Goal: Task Accomplishment & Management: Manage account settings

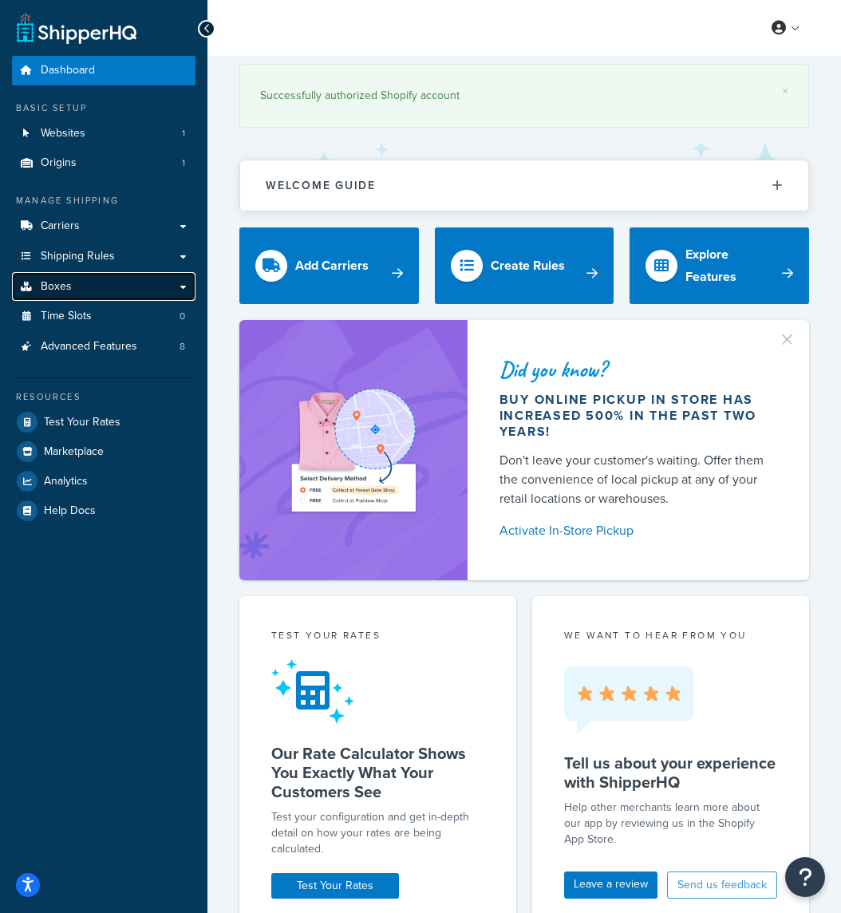
click at [79, 298] on link "Boxes" at bounding box center [103, 287] width 183 height 30
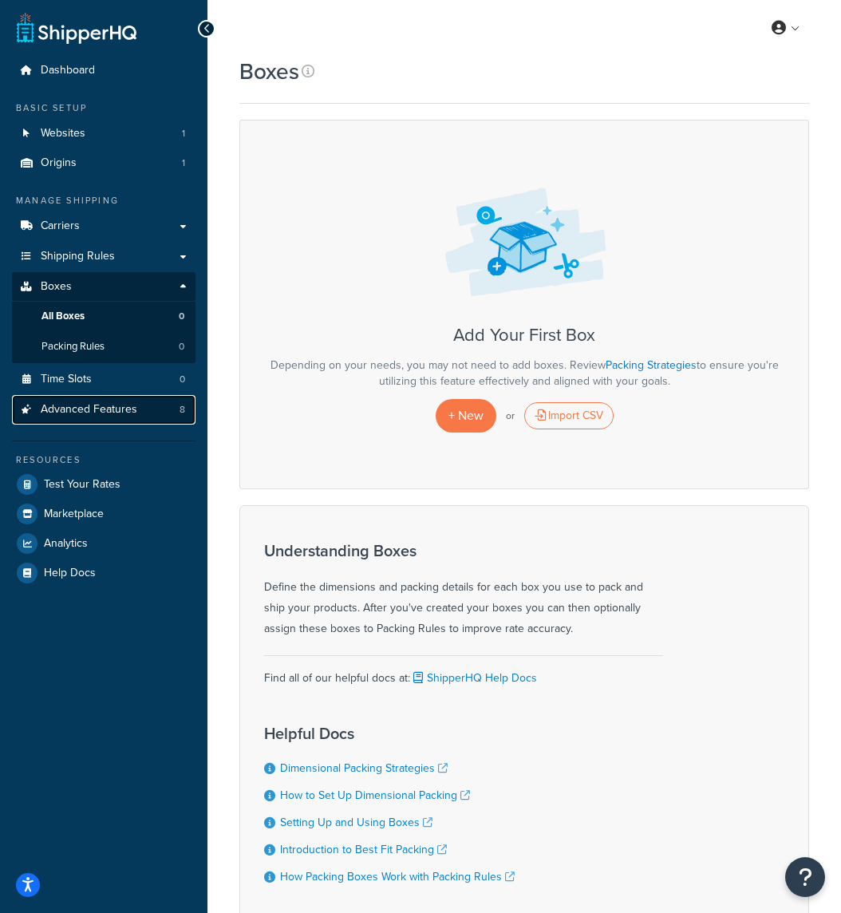
click at [118, 406] on span "Advanced Features" at bounding box center [89, 410] width 97 height 14
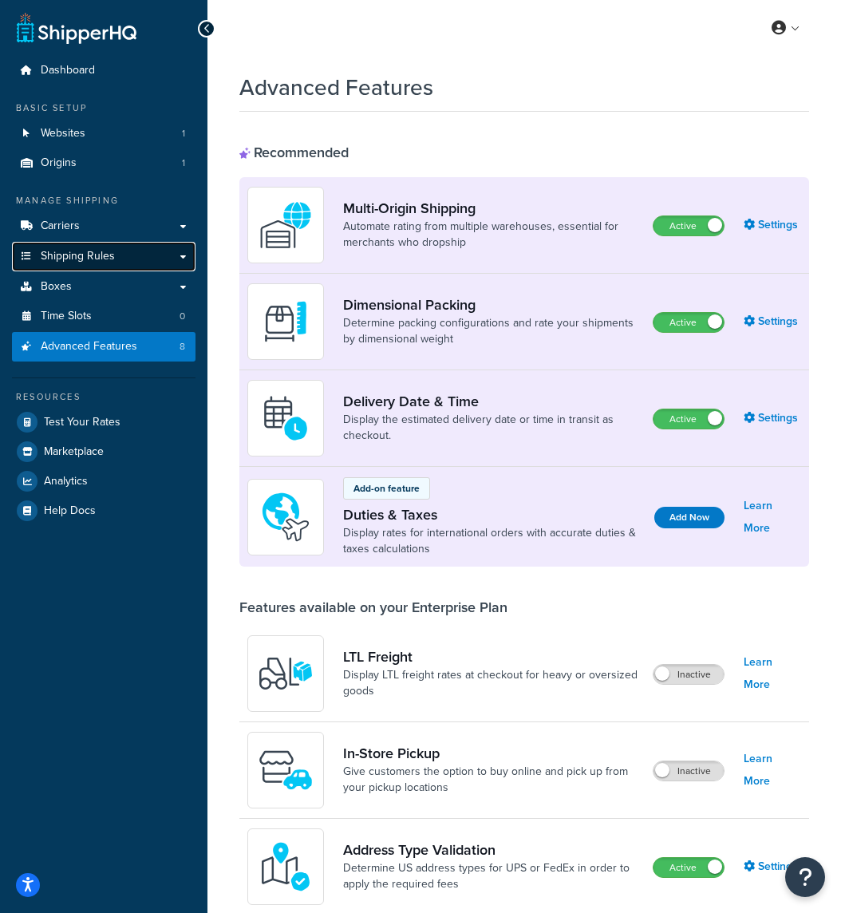
click at [84, 263] on span "Shipping Rules" at bounding box center [78, 257] width 74 height 14
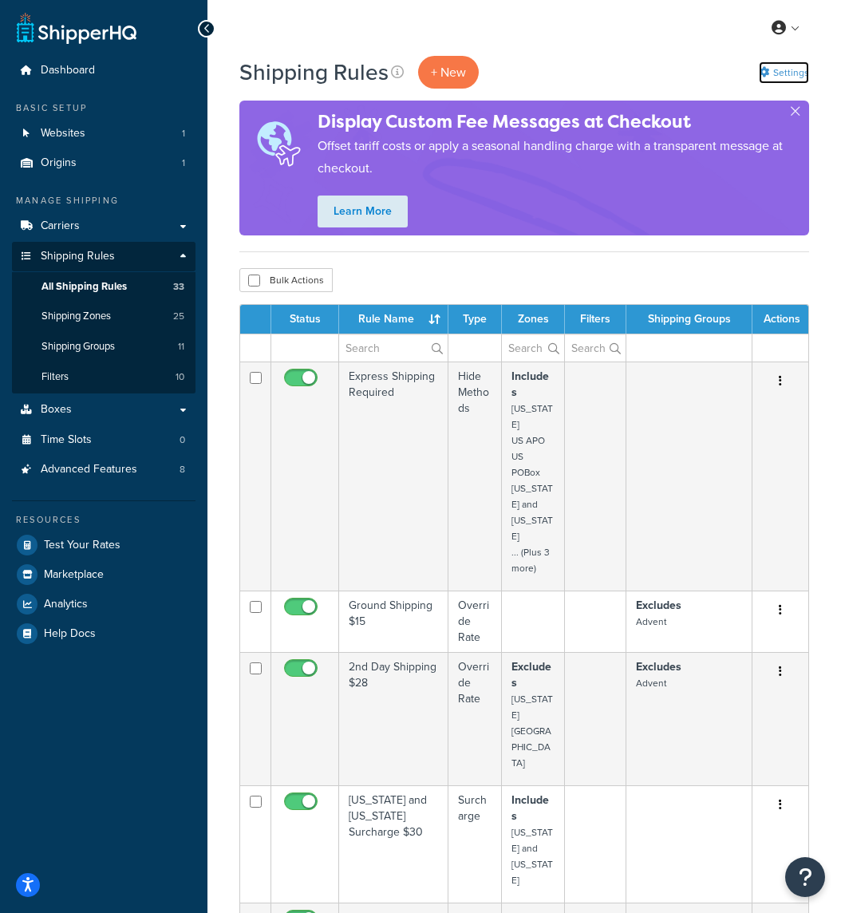
click at [794, 69] on link "Settings" at bounding box center [784, 72] width 50 height 22
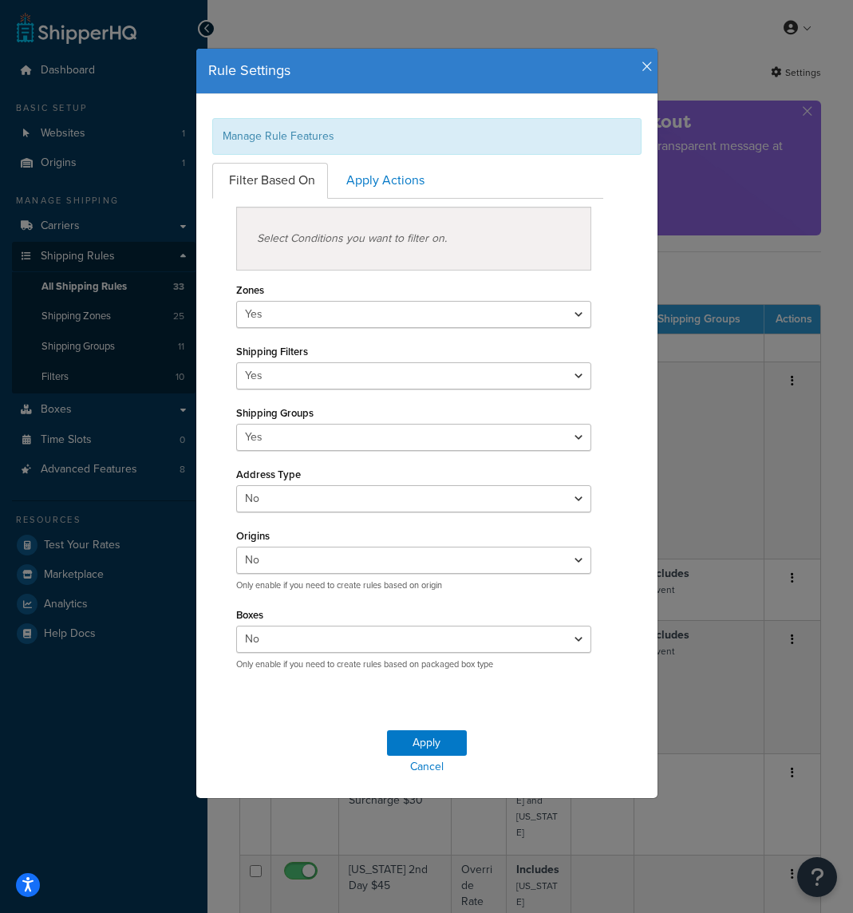
click at [641, 63] on icon "button" at bounding box center [646, 67] width 11 height 14
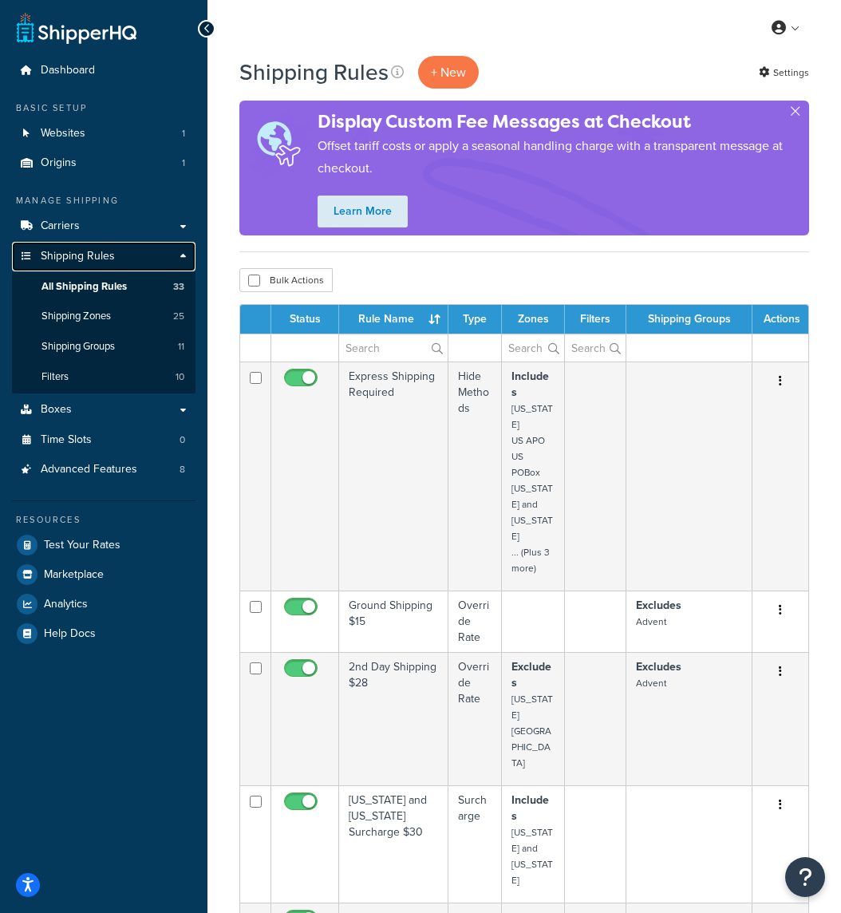
click at [145, 251] on link "Shipping Rules" at bounding box center [103, 257] width 183 height 30
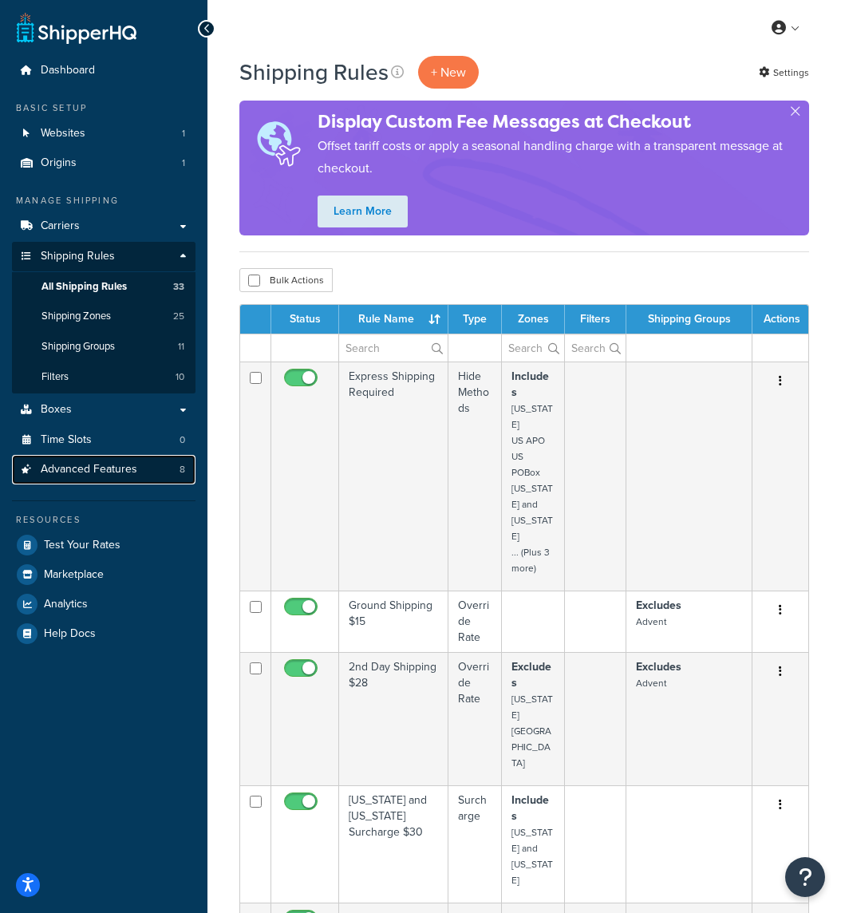
click at [112, 465] on span "Advanced Features" at bounding box center [89, 470] width 97 height 14
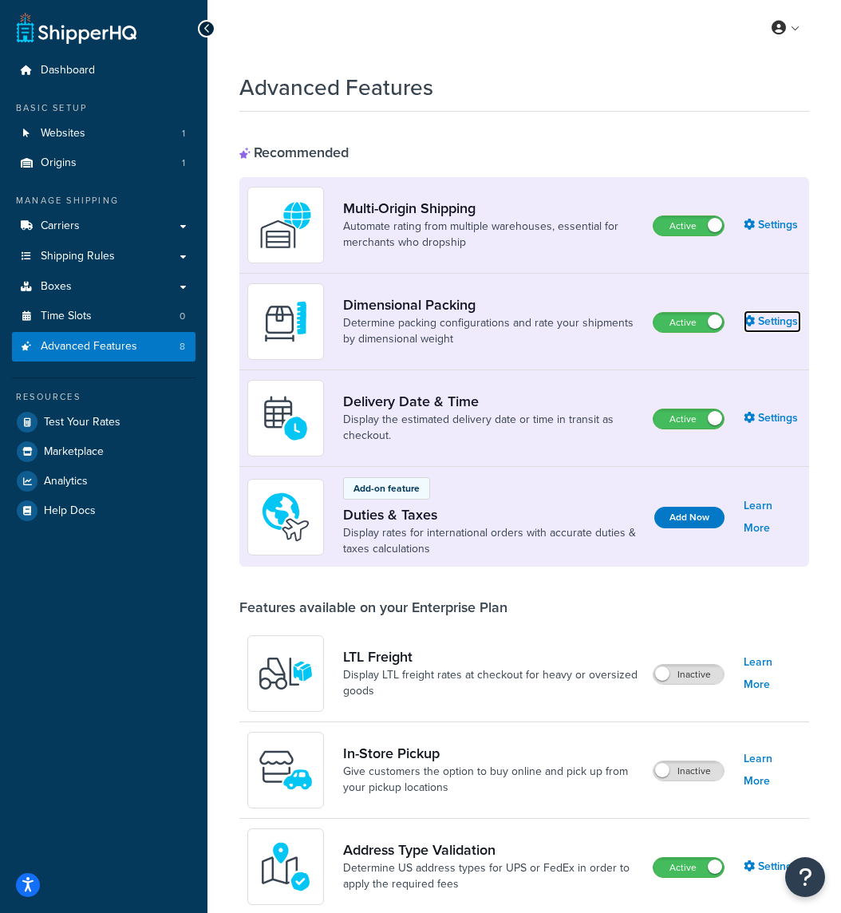
click at [796, 319] on link "Settings" at bounding box center [771, 321] width 57 height 22
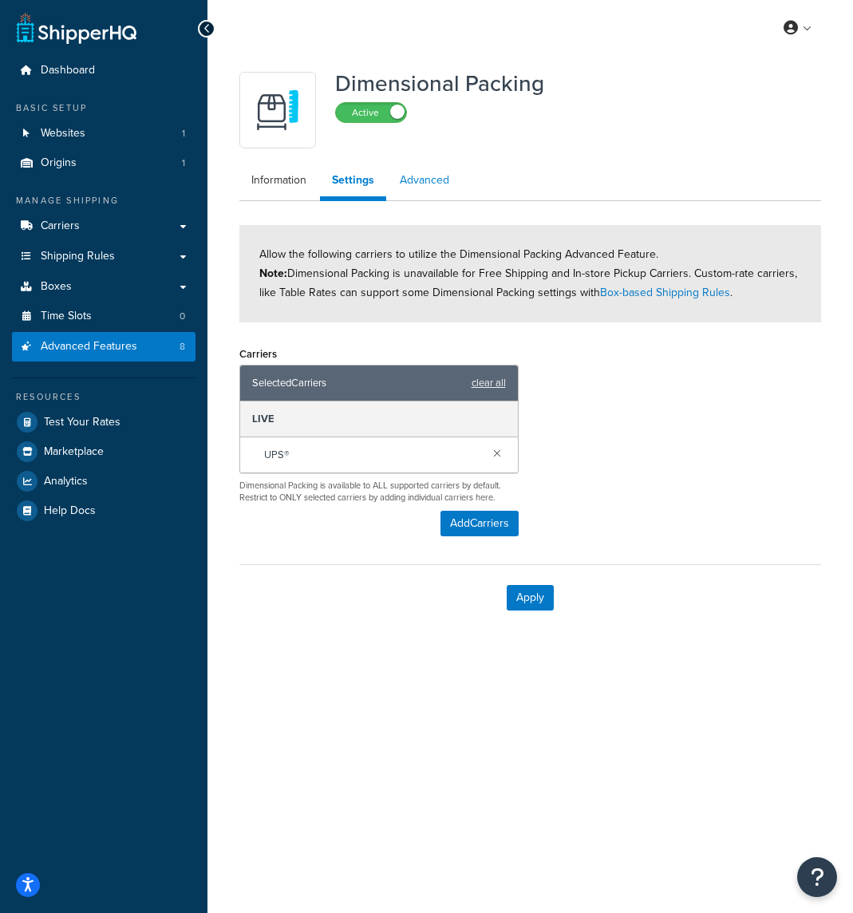
click at [451, 191] on link "Advanced" at bounding box center [424, 180] width 73 height 32
select select "false"
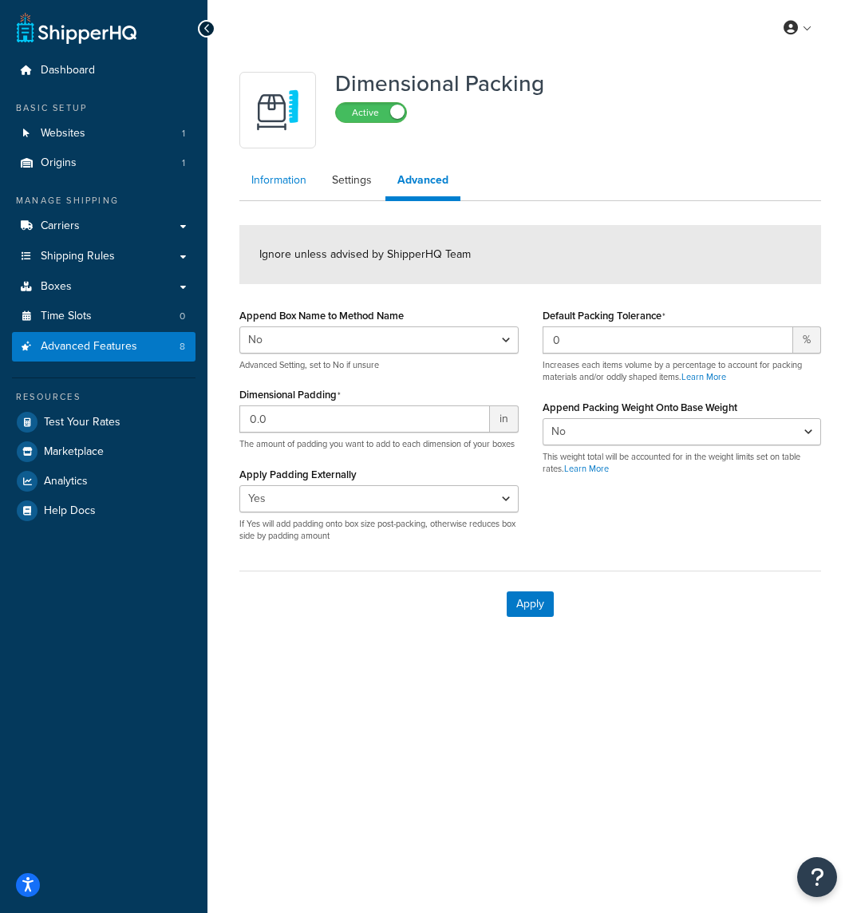
click at [274, 194] on link "Information" at bounding box center [278, 180] width 79 height 32
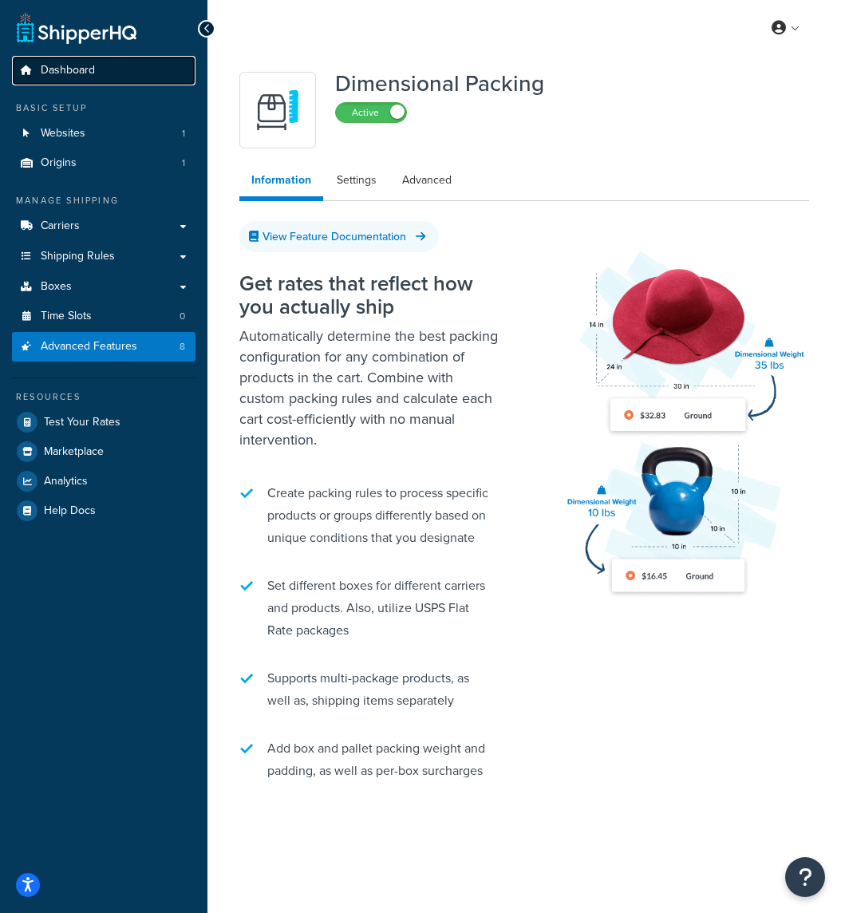
click at [94, 73] on span "Dashboard" at bounding box center [68, 71] width 54 height 14
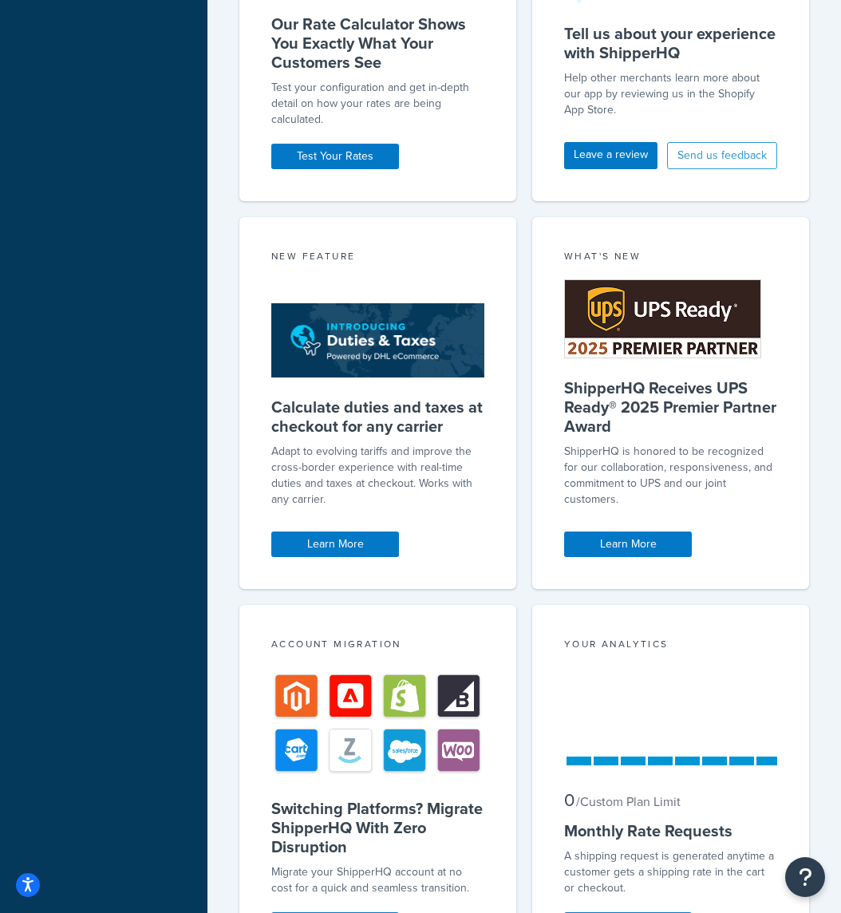
scroll to position [762, 0]
